Goal: Complete application form: Complete application form

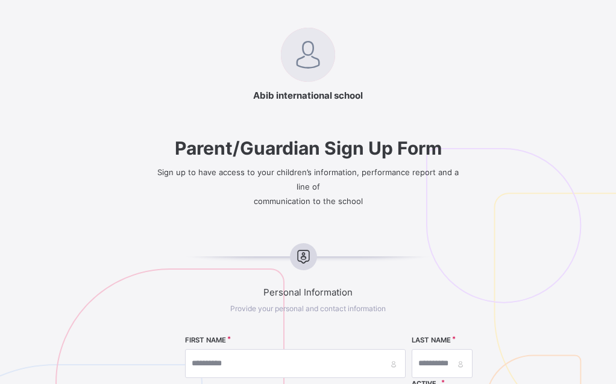
select select "**"
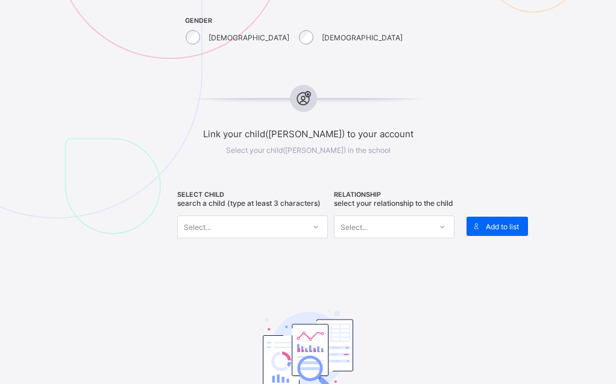
scroll to position [445, 0]
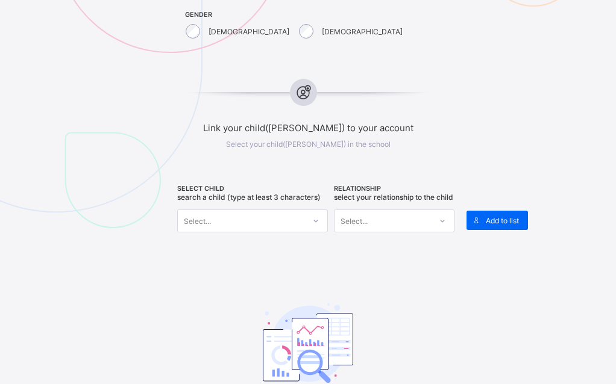
click at [308, 87] on icon at bounding box center [303, 93] width 21 height 18
click at [314, 86] on icon at bounding box center [303, 93] width 21 height 18
click at [316, 219] on icon at bounding box center [315, 221] width 7 height 12
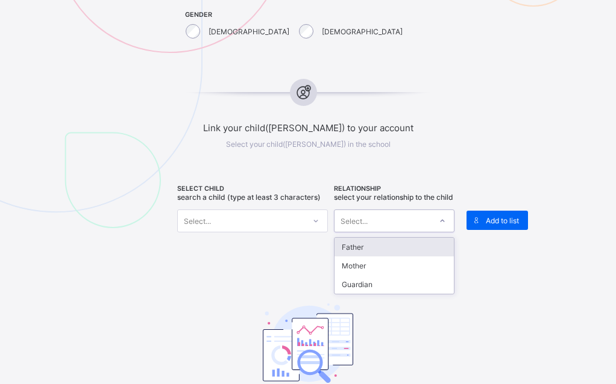
click at [443, 227] on icon at bounding box center [442, 221] width 7 height 12
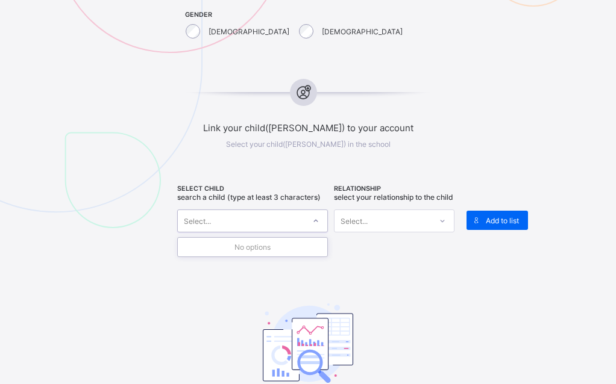
click at [319, 215] on icon at bounding box center [315, 221] width 7 height 12
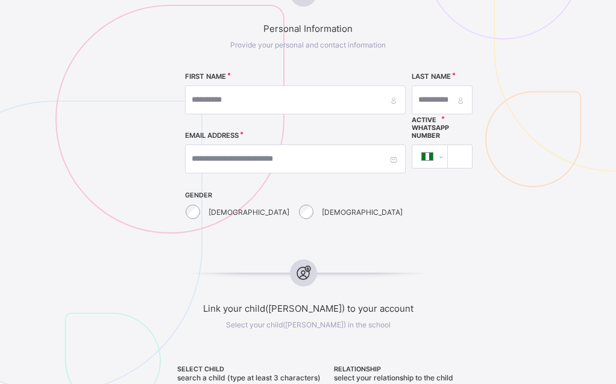
scroll to position [259, 0]
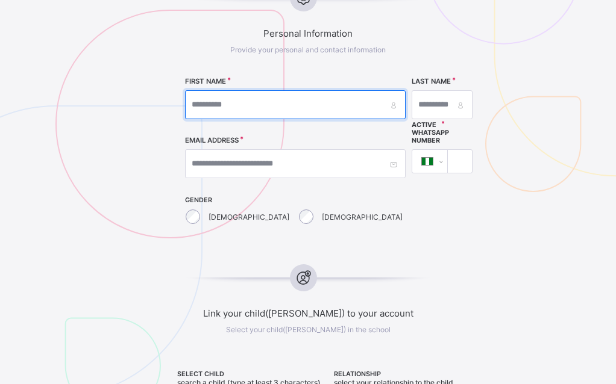
click at [249, 101] on input "text" at bounding box center [295, 104] width 221 height 29
type input "*"
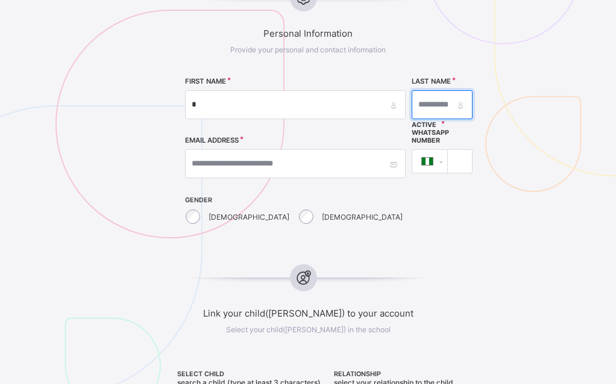
click at [412, 100] on input "text" at bounding box center [442, 104] width 61 height 29
type input "*"
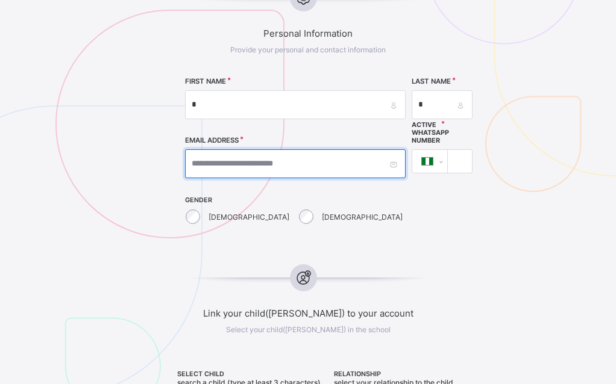
click at [247, 161] on input "text" at bounding box center [295, 163] width 221 height 29
type input "**********"
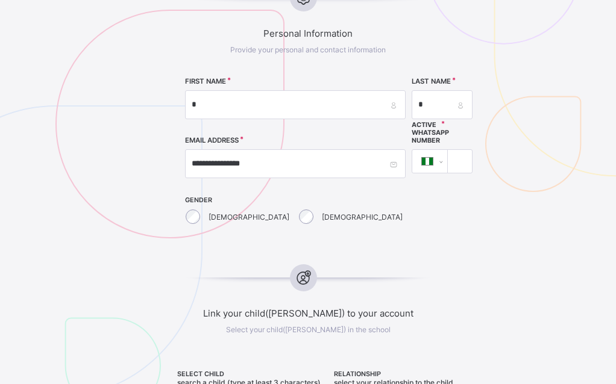
click at [450, 162] on input "****" at bounding box center [457, 161] width 14 height 23
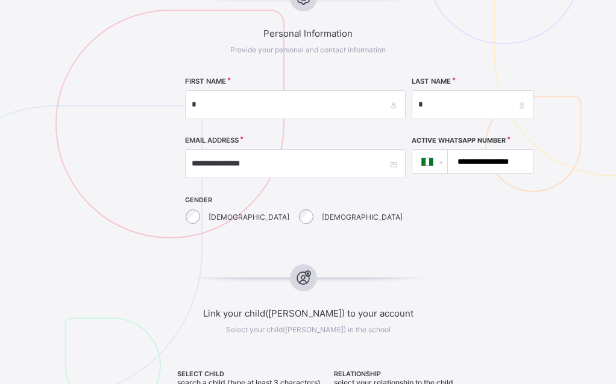
scroll to position [0, 8]
type input "**********"
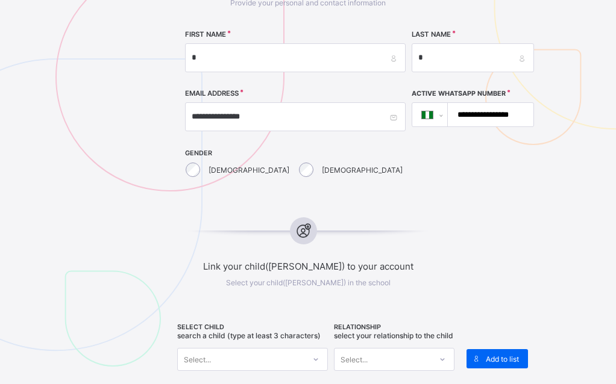
scroll to position [370, 0]
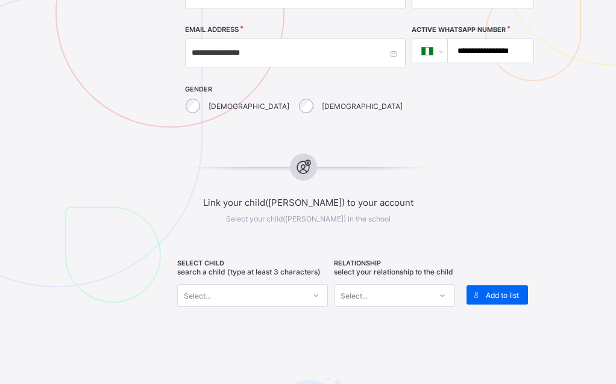
click at [311, 169] on icon at bounding box center [303, 167] width 21 height 18
click at [316, 290] on icon at bounding box center [315, 296] width 7 height 12
click at [262, 314] on div "No options" at bounding box center [252, 322] width 149 height 19
click at [260, 297] on div "Select..." at bounding box center [241, 295] width 127 height 17
click at [319, 292] on icon at bounding box center [315, 296] width 7 height 12
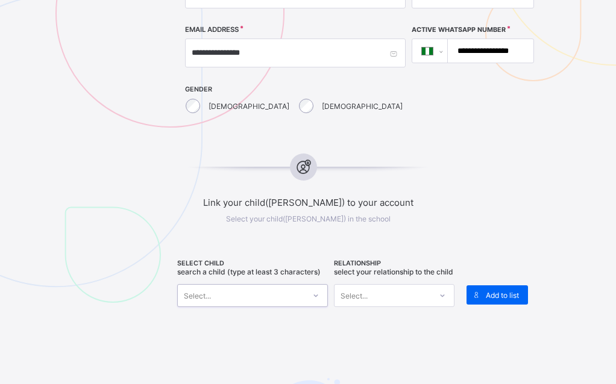
click at [319, 292] on icon at bounding box center [315, 296] width 7 height 12
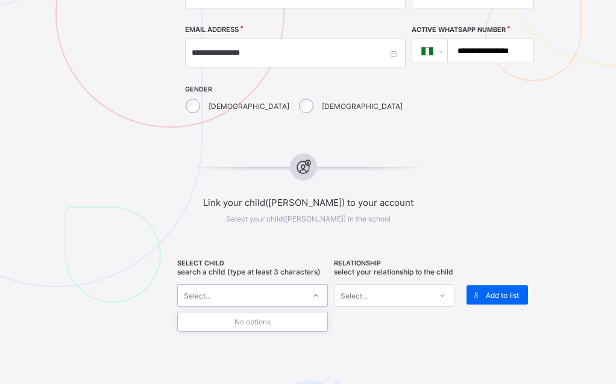
click at [319, 292] on icon at bounding box center [315, 296] width 7 height 12
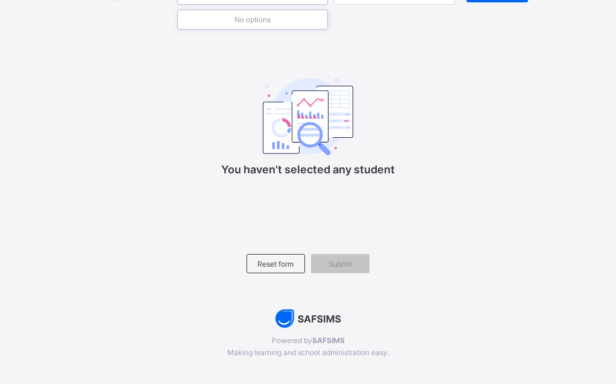
scroll to position [674, 0]
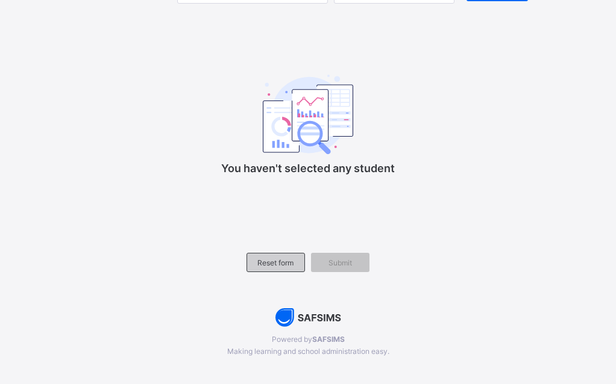
click at [281, 262] on div "Reset form" at bounding box center [275, 262] width 58 height 19
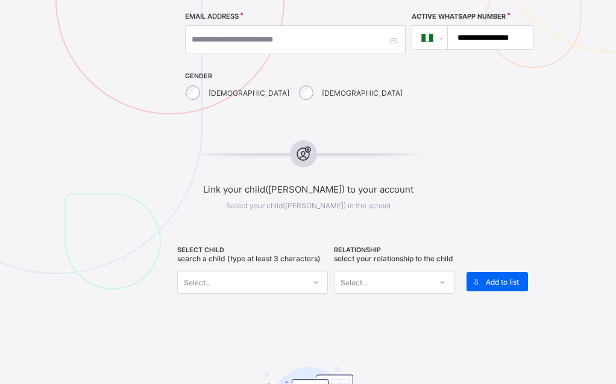
scroll to position [416, 0]
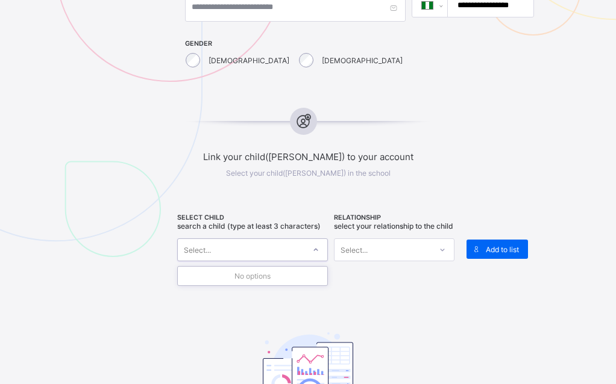
click at [268, 242] on div "Select..." at bounding box center [241, 250] width 127 height 17
type input "*"
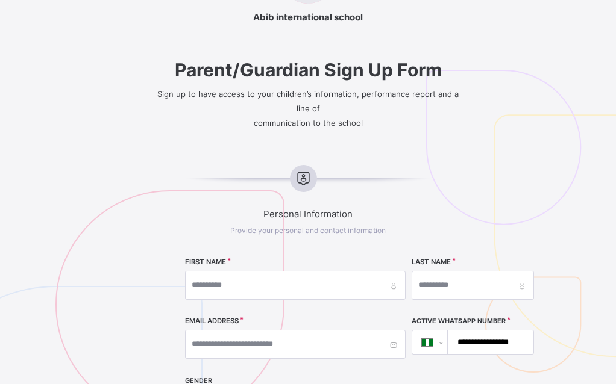
scroll to position [77, 0]
